Goal: Transaction & Acquisition: Purchase product/service

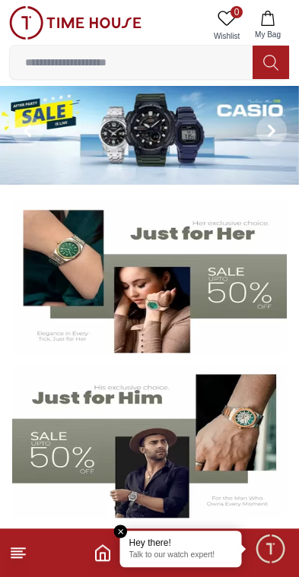
click at [183, 555] on p "Talk to our watch expert!" at bounding box center [180, 556] width 103 height 11
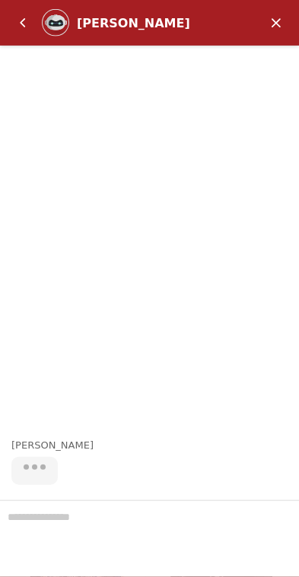
scroll to position [144, 0]
click at [267, 17] on em "Minimize" at bounding box center [276, 23] width 30 height 30
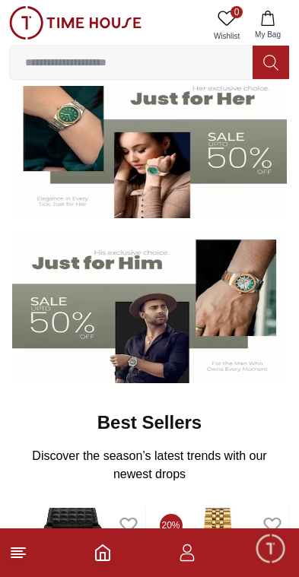
click at [18, 547] on icon at bounding box center [18, 553] width 18 height 18
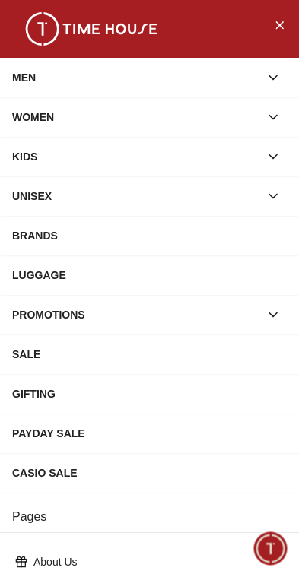
scroll to position [0, 0]
click at [287, 33] on button "Close Menu" at bounding box center [279, 24] width 24 height 24
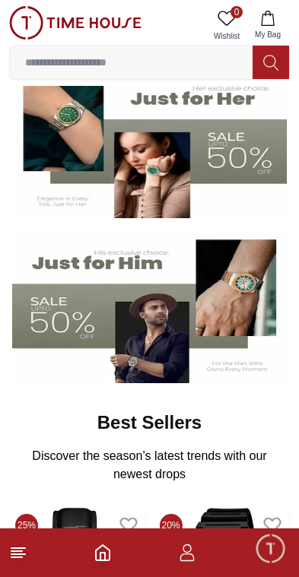
click at [180, 561] on icon "button" at bounding box center [187, 553] width 18 height 18
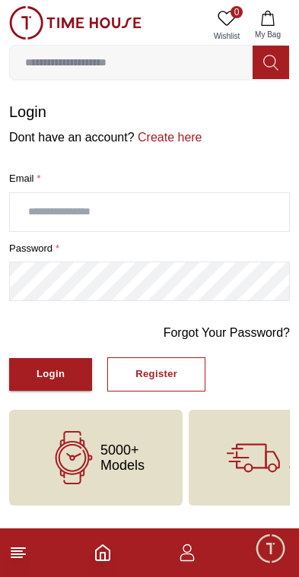
click at [198, 209] on input "text" at bounding box center [149, 212] width 279 height 38
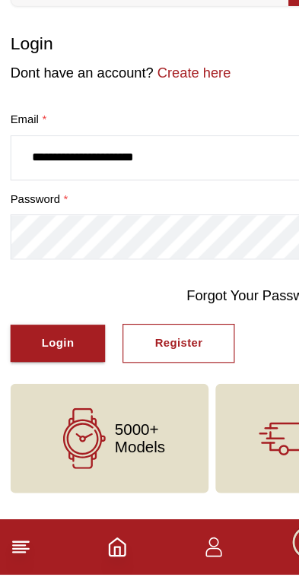
type input "**********"
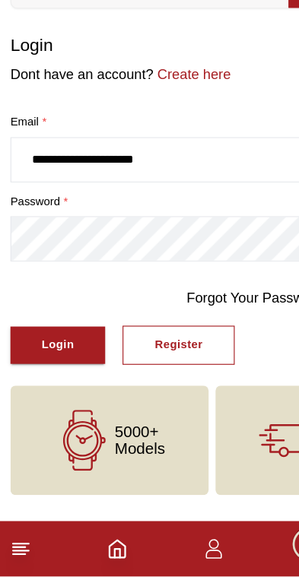
click at [154, 366] on div "Register" at bounding box center [156, 374] width 42 height 17
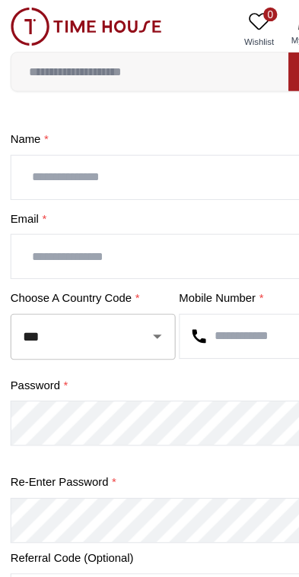
scroll to position [56, 0]
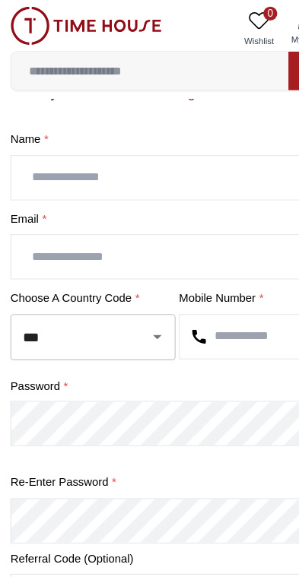
click at [162, 154] on input "text" at bounding box center [149, 156] width 279 height 38
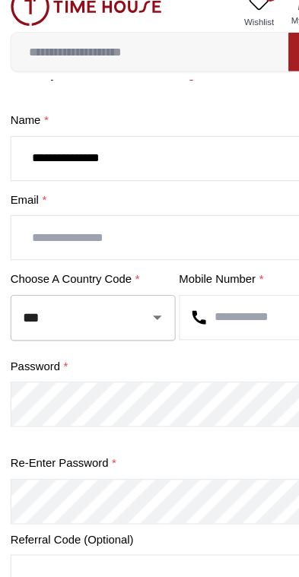
type input "**********"
click at [138, 206] on input "text" at bounding box center [149, 225] width 279 height 38
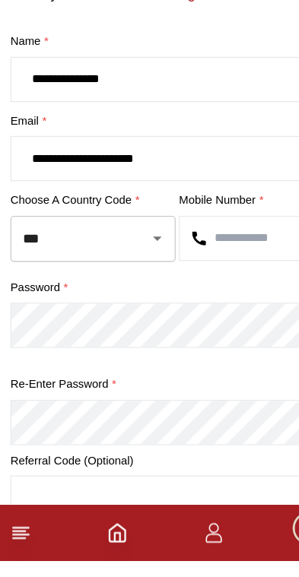
type input "**********"
click at [212, 276] on input "text" at bounding box center [223, 295] width 132 height 38
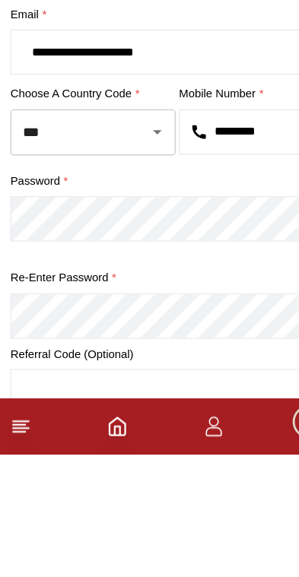
type input "*********"
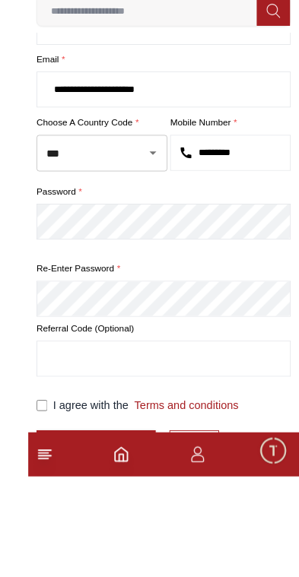
scroll to position [285, 0]
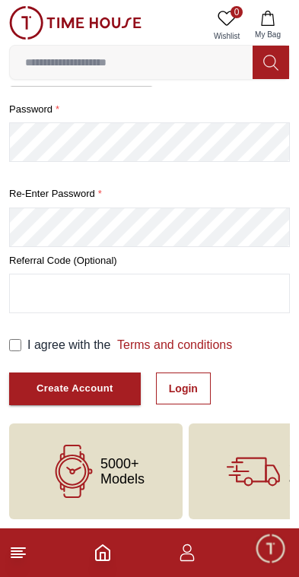
click at [20, 336] on div "I agree with the Terms and conditions" at bounding box center [149, 345] width 281 height 18
click at [95, 383] on div "Create Account" at bounding box center [75, 388] width 77 height 17
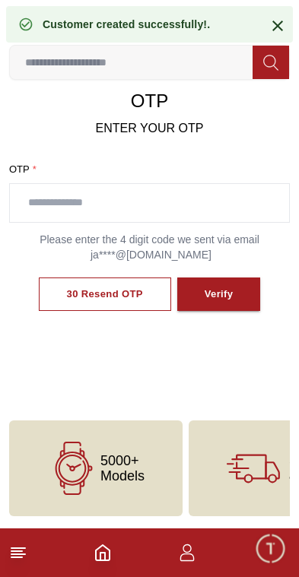
scroll to position [87, 0]
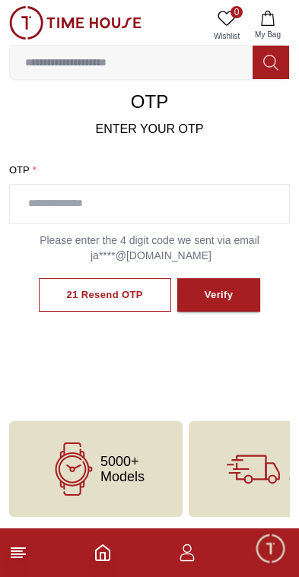
click at [109, 200] on input "text" at bounding box center [149, 204] width 279 height 38
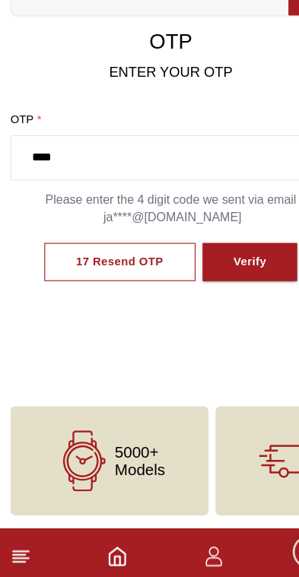
type input "****"
click at [223, 287] on div "Verify" at bounding box center [219, 295] width 29 height 17
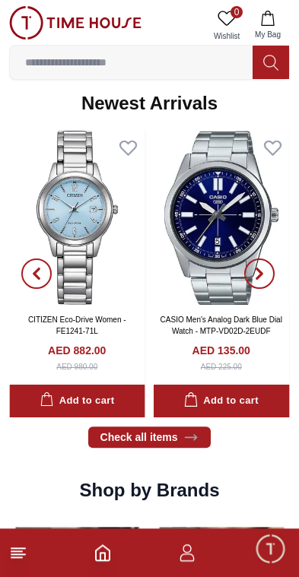
scroll to position [988, 0]
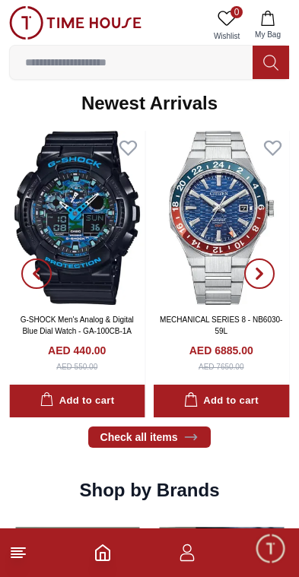
click at [175, 428] on link "Check all items" at bounding box center [149, 437] width 123 height 21
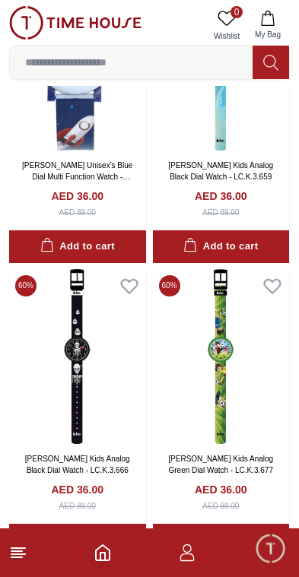
click at [171, 59] on input at bounding box center [131, 62] width 243 height 30
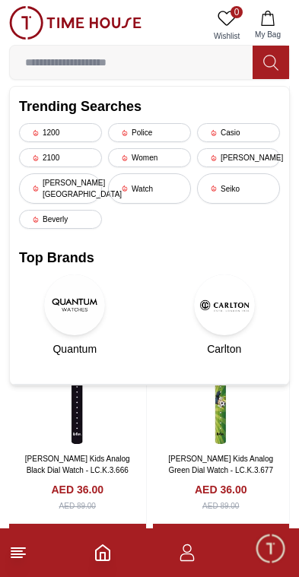
scroll to position [1283, 0]
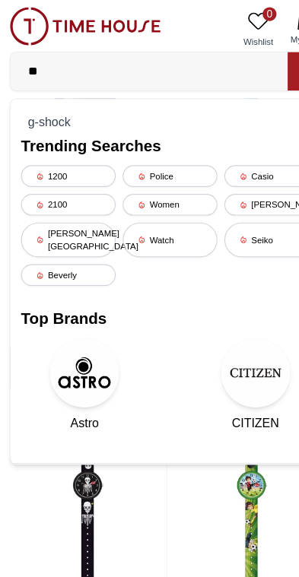
type input "*"
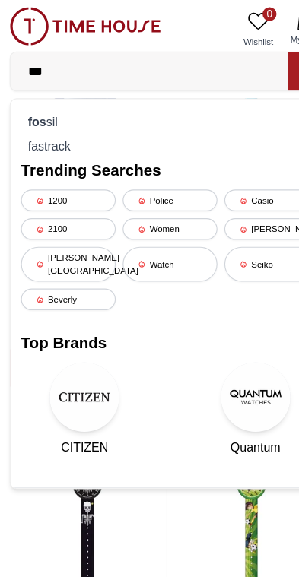
type input "***"
click at [59, 103] on div "fos sil" at bounding box center [149, 106] width 261 height 21
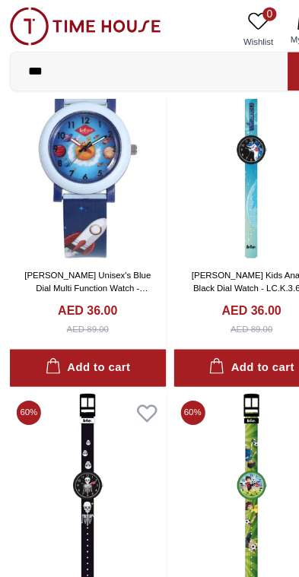
scroll to position [0, 0]
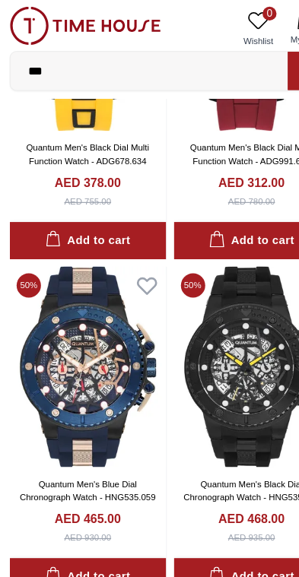
type input "******"
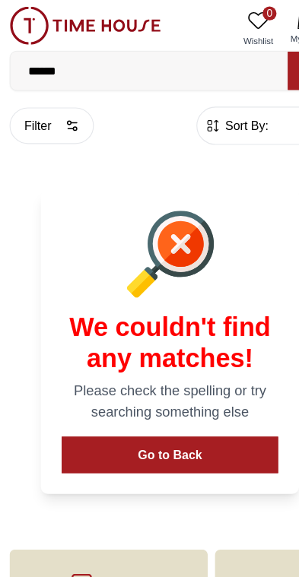
scroll to position [2, 0]
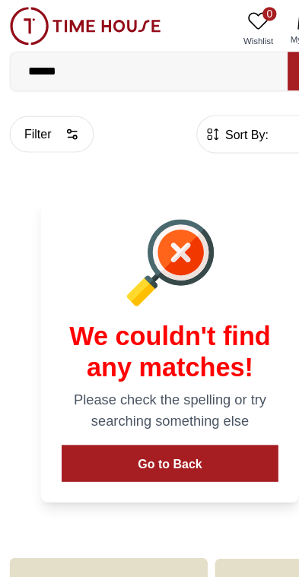
click at [194, 66] on input "******" at bounding box center [131, 62] width 243 height 30
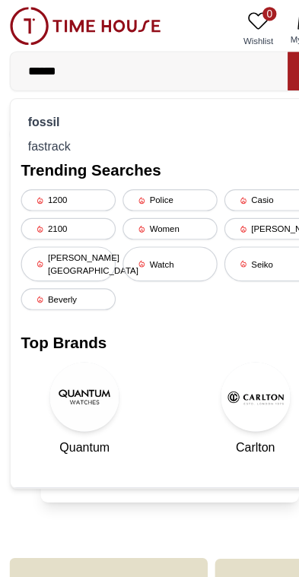
scroll to position [0, 0]
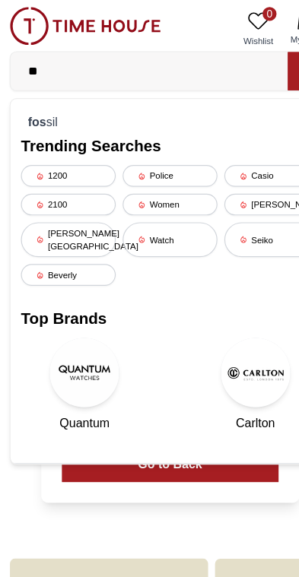
type input "*"
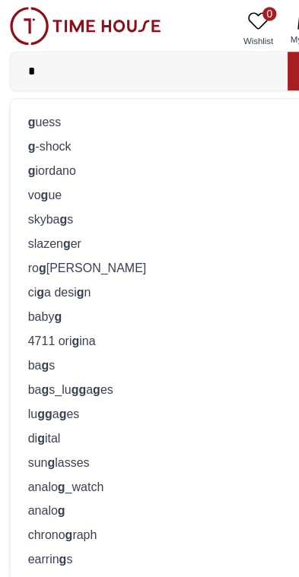
type input "**"
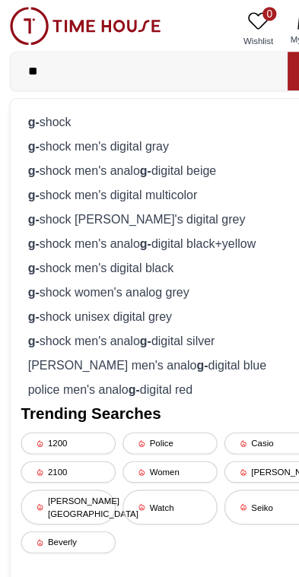
click at [61, 103] on div "g- shock" at bounding box center [149, 106] width 261 height 21
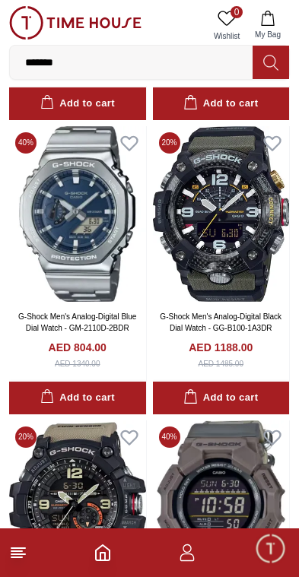
scroll to position [2087, 0]
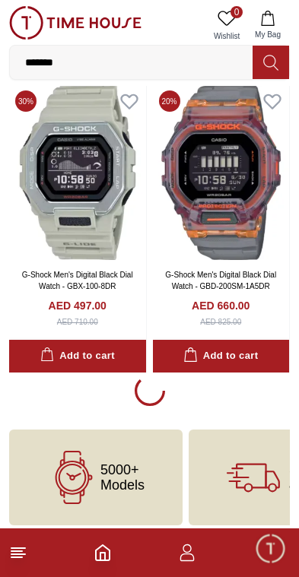
scroll to position [2708, 0]
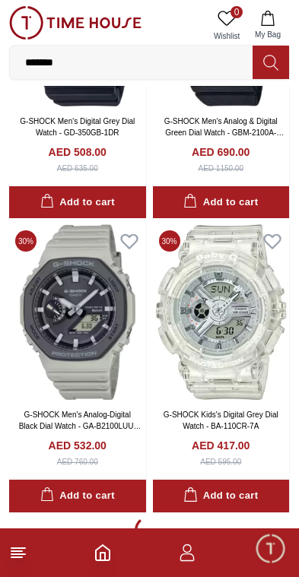
scroll to position [8450, 0]
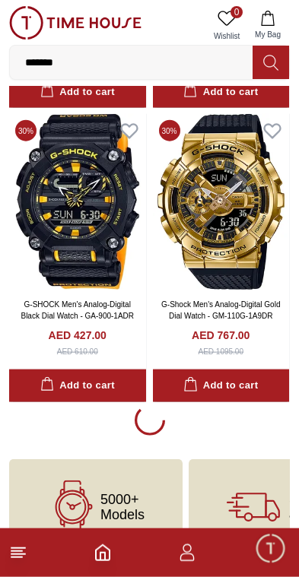
scroll to position [11507, 0]
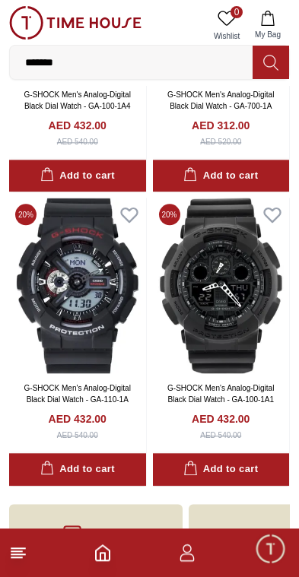
scroll to position [15589, 0]
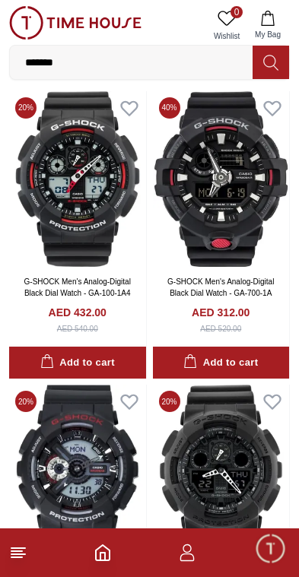
click at [208, 63] on input "*******" at bounding box center [131, 62] width 243 height 30
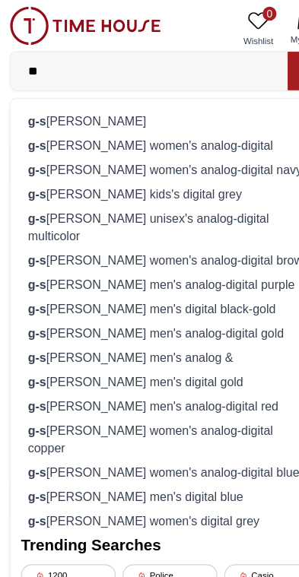
type input "*"
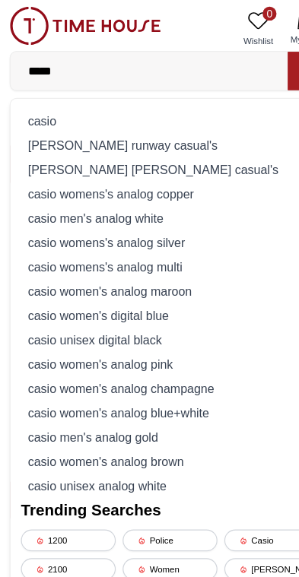
type input "*****"
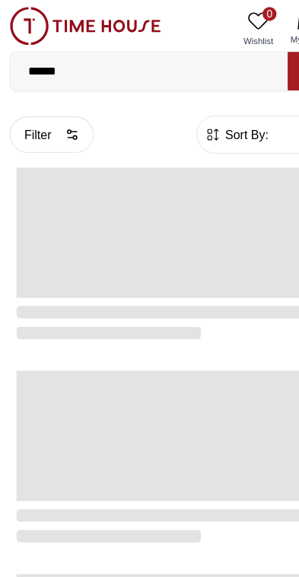
click at [170, 57] on input "*****" at bounding box center [131, 62] width 243 height 30
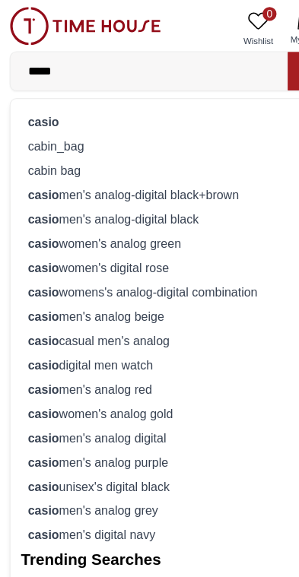
type input "*****"
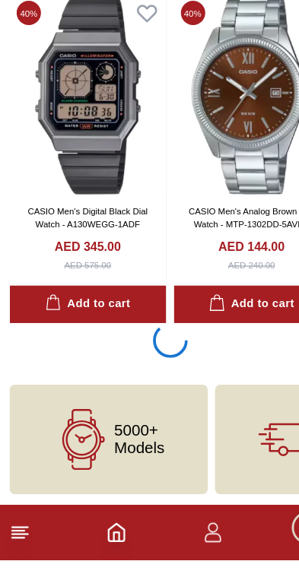
scroll to position [2719, 0]
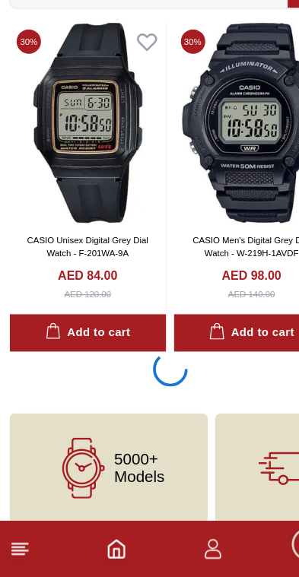
scroll to position [8592, 0]
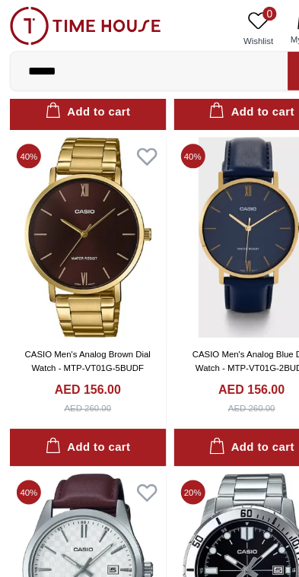
scroll to position [14158, 0]
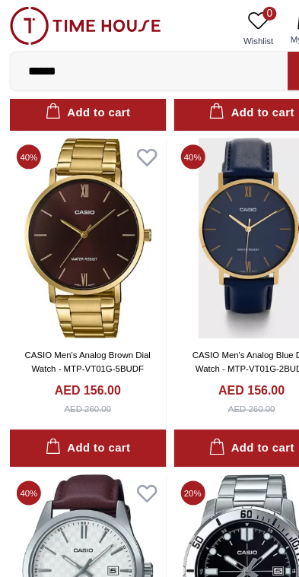
click at [199, 58] on input "*****" at bounding box center [131, 62] width 243 height 30
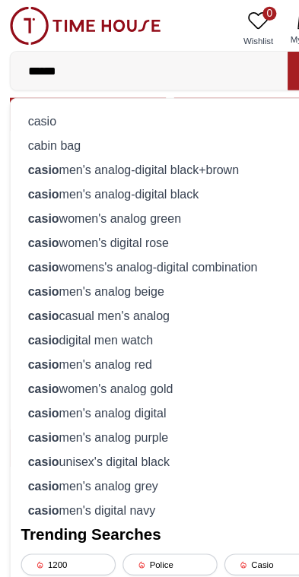
scroll to position [14082, 0]
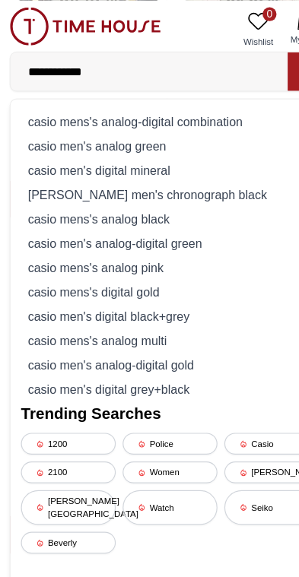
type input "**********"
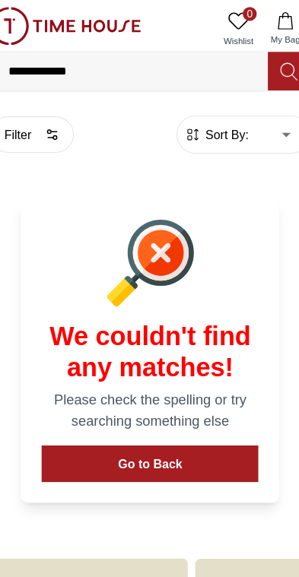
click at [185, 61] on input "**********" at bounding box center [131, 62] width 243 height 30
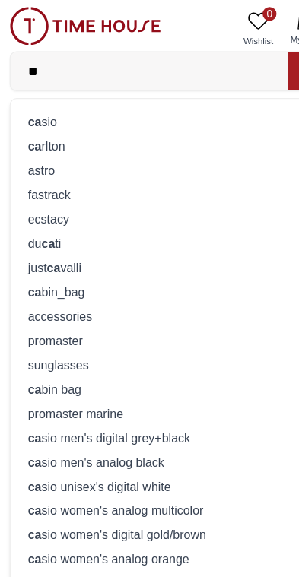
type input "*"
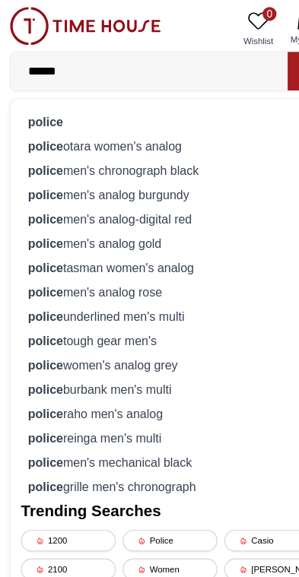
type input "******"
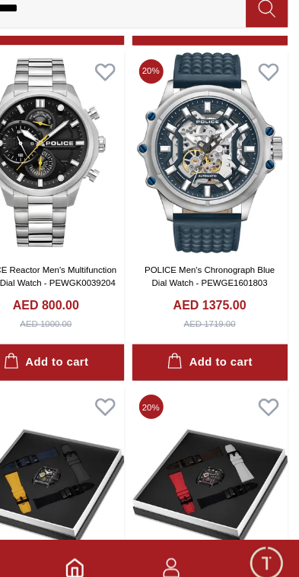
scroll to position [2409, 0]
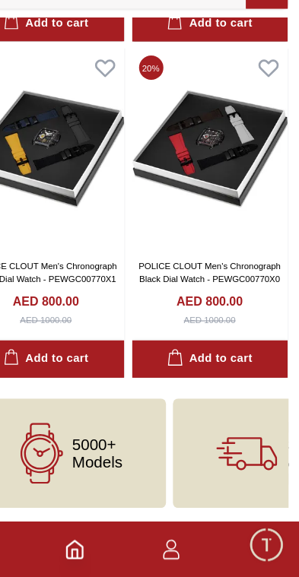
scroll to position [2684, 0]
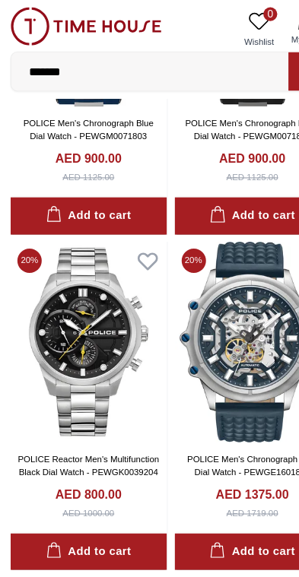
scroll to position [2298, 0]
click at [103, 30] on img at bounding box center [75, 22] width 132 height 33
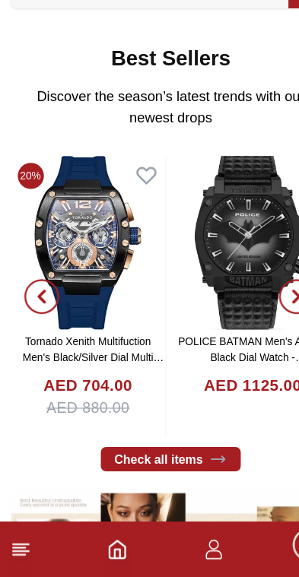
scroll to position [446, 0]
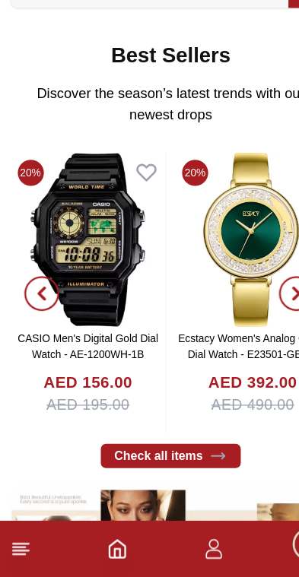
click at [86, 239] on img at bounding box center [77, 282] width 136 height 152
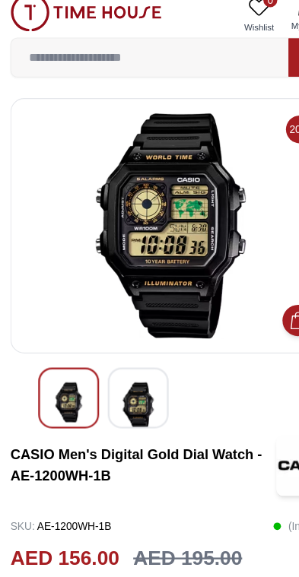
click at [124, 347] on img at bounding box center [120, 367] width 27 height 41
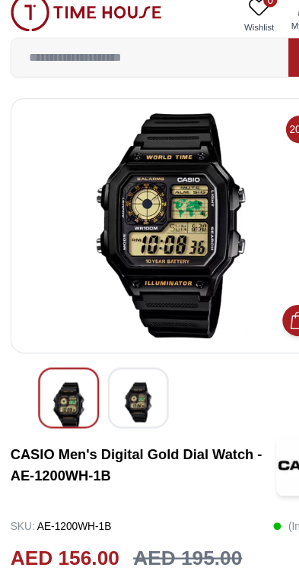
click at [123, 347] on img at bounding box center [120, 364] width 27 height 35
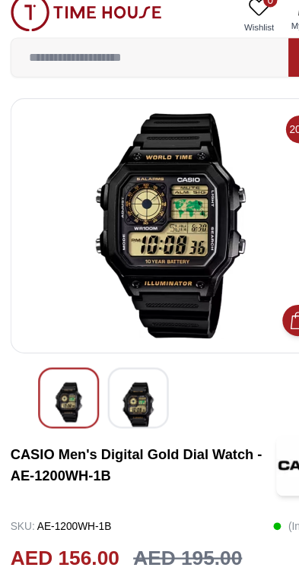
click at [60, 352] on img at bounding box center [59, 364] width 27 height 35
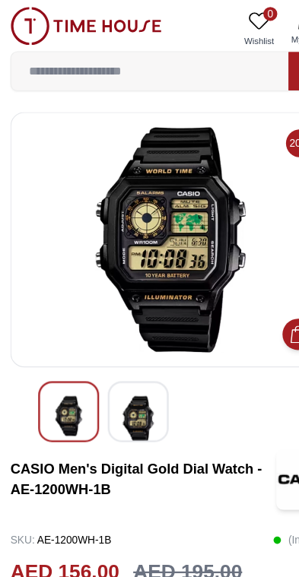
click at [179, 368] on div at bounding box center [149, 360] width 232 height 53
click at [92, 24] on img at bounding box center [75, 22] width 132 height 33
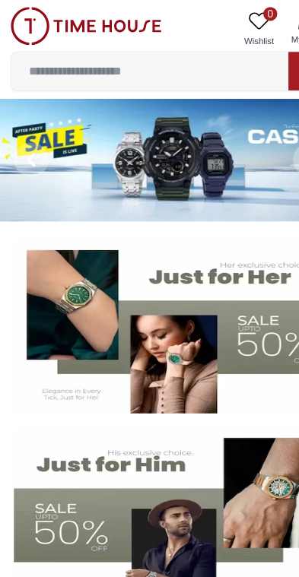
click at [218, 167] on img at bounding box center [149, 140] width 299 height 108
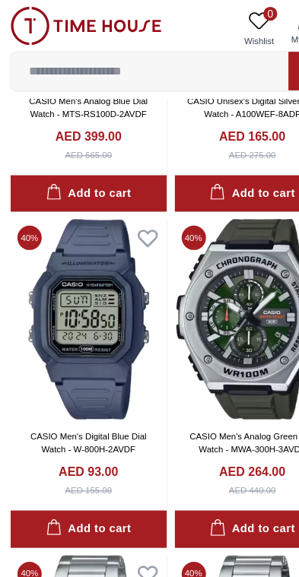
scroll to position [377, 0]
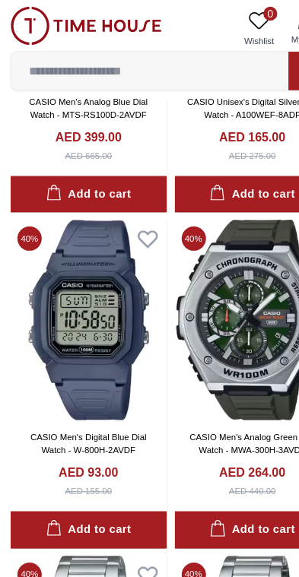
click at [103, 13] on img at bounding box center [75, 22] width 132 height 33
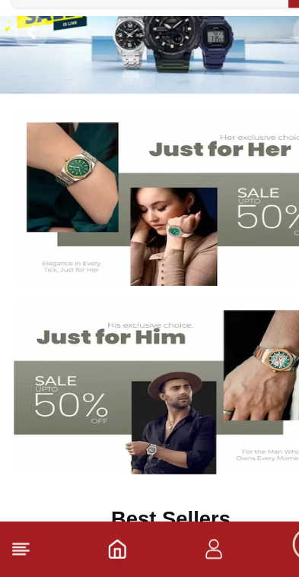
scroll to position [64, 0]
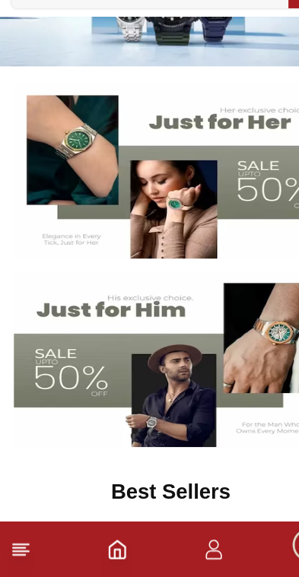
click at [147, 320] on img at bounding box center [149, 386] width 275 height 153
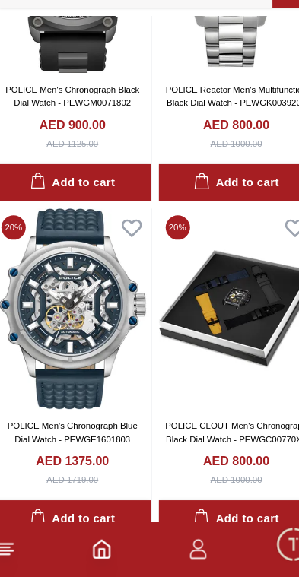
scroll to position [2270, 0]
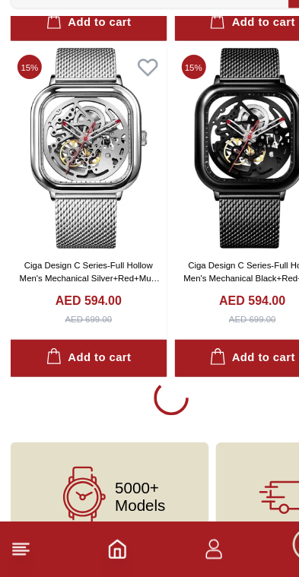
scroll to position [8559, 0]
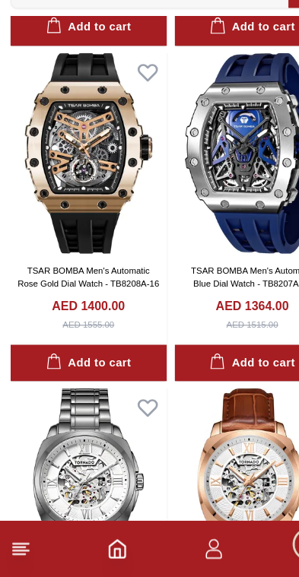
scroll to position [11203, 0]
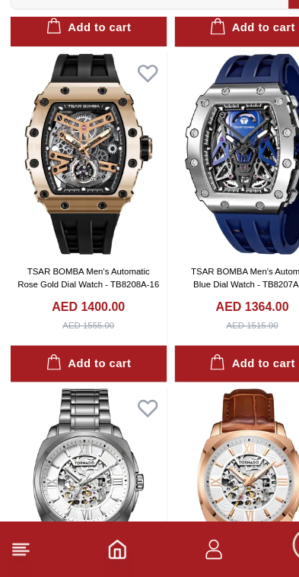
click at [96, 546] on icon "Home" at bounding box center [103, 553] width 14 height 15
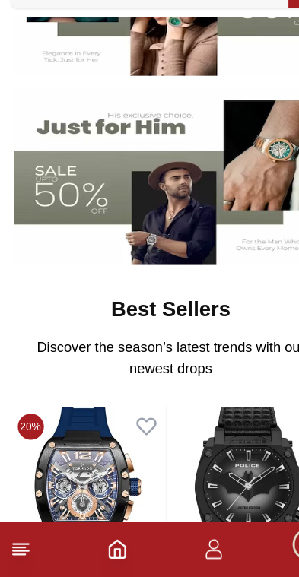
scroll to position [226, 0]
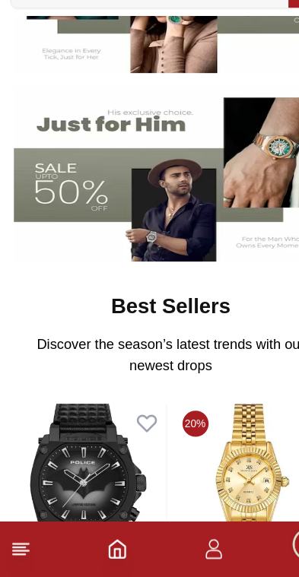
click at [17, 544] on icon at bounding box center [18, 553] width 18 height 18
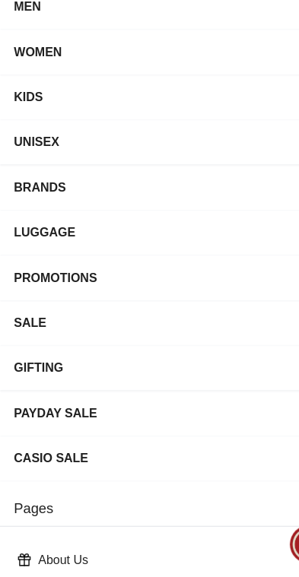
click at [178, 222] on div "BRANDS" at bounding box center [149, 235] width 275 height 27
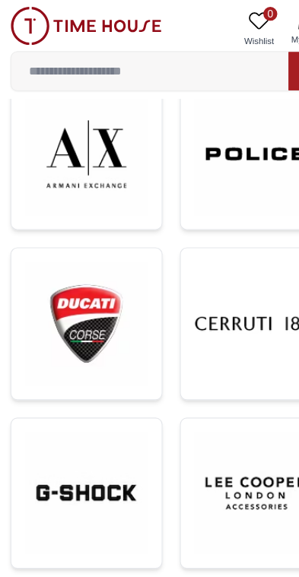
scroll to position [1185, 0]
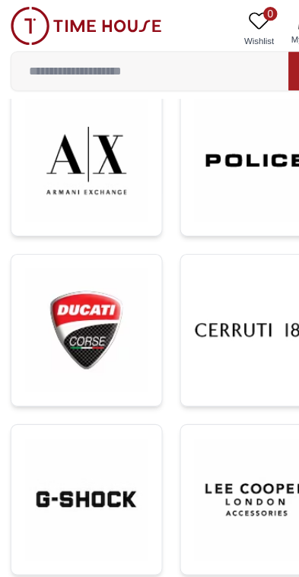
click at [97, 318] on img at bounding box center [75, 288] width 107 height 107
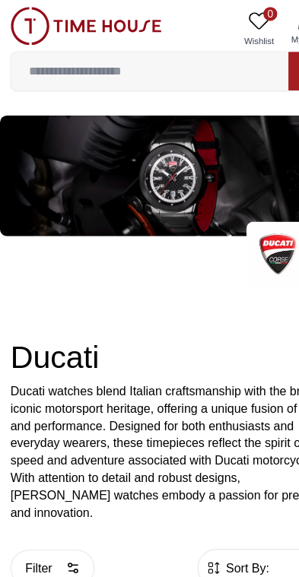
click at [177, 277] on div "Ducati Ducati watches blend Italian craftsmanship with the brand's iconic motor…" at bounding box center [149, 339] width 299 height 234
click at [172, 284] on div "Ducati Ducati watches blend Italian craftsmanship with the brand's iconic motor…" at bounding box center [149, 339] width 299 height 234
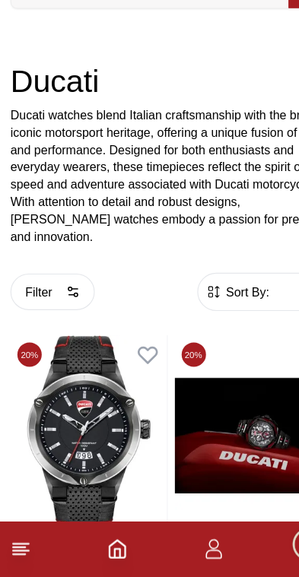
scroll to position [170, 0]
click at [14, 549] on line at bounding box center [18, 549] width 14 height 0
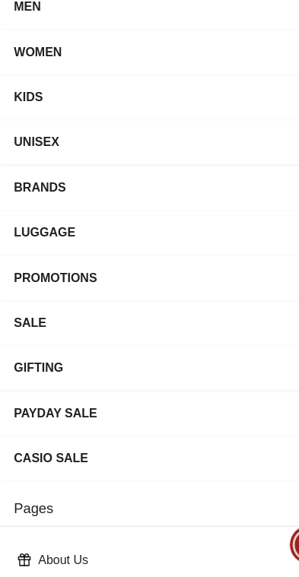
click at [191, 222] on div "BRANDS" at bounding box center [149, 235] width 275 height 27
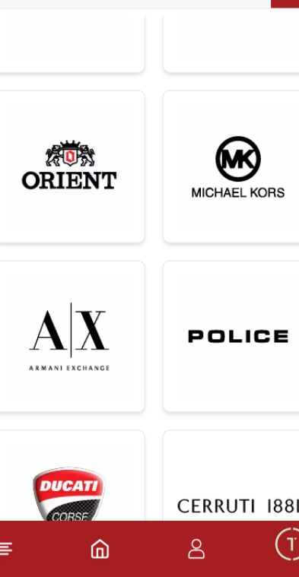
click at [73, 313] on img at bounding box center [75, 366] width 107 height 107
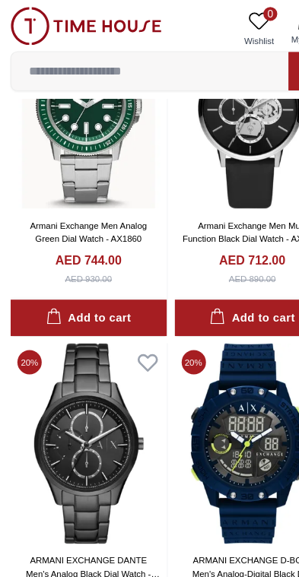
scroll to position [708, 0]
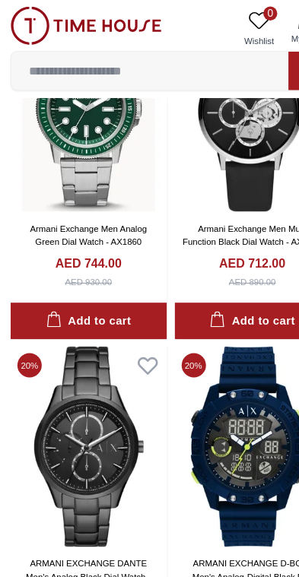
click at [190, 61] on input at bounding box center [131, 62] width 243 height 30
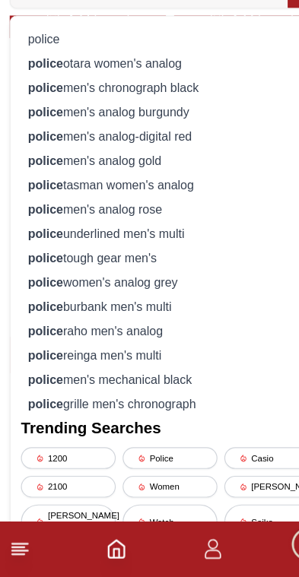
scroll to position [606, 0]
click at [17, 552] on line at bounding box center [16, 552] width 11 height 0
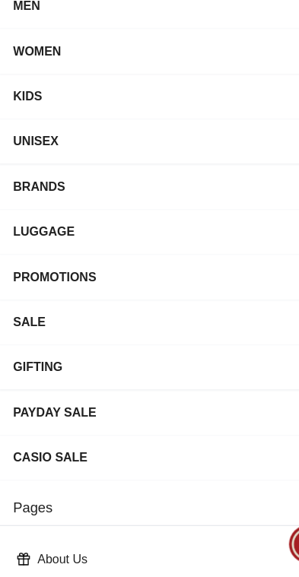
click at [136, 222] on div "BRANDS" at bounding box center [149, 235] width 275 height 27
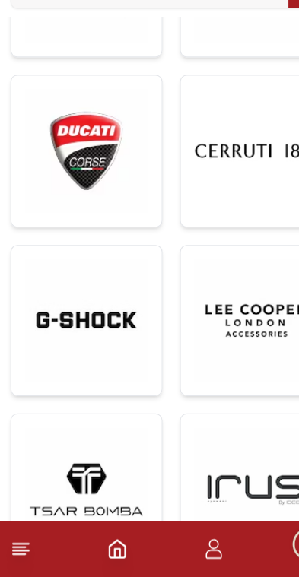
scroll to position [1270, 0]
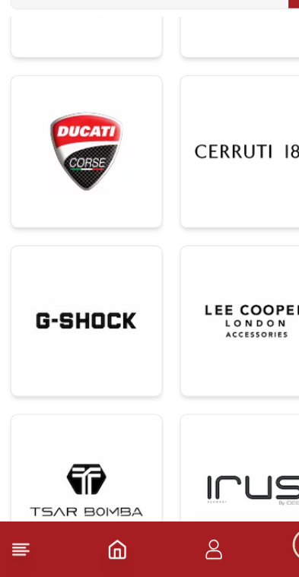
click at [104, 300] on img at bounding box center [75, 353] width 107 height 107
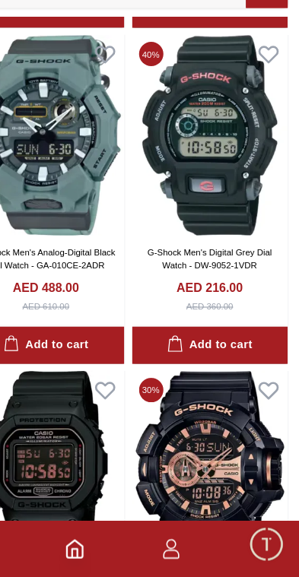
scroll to position [2791, 0]
